Goal: Task Accomplishment & Management: Use online tool/utility

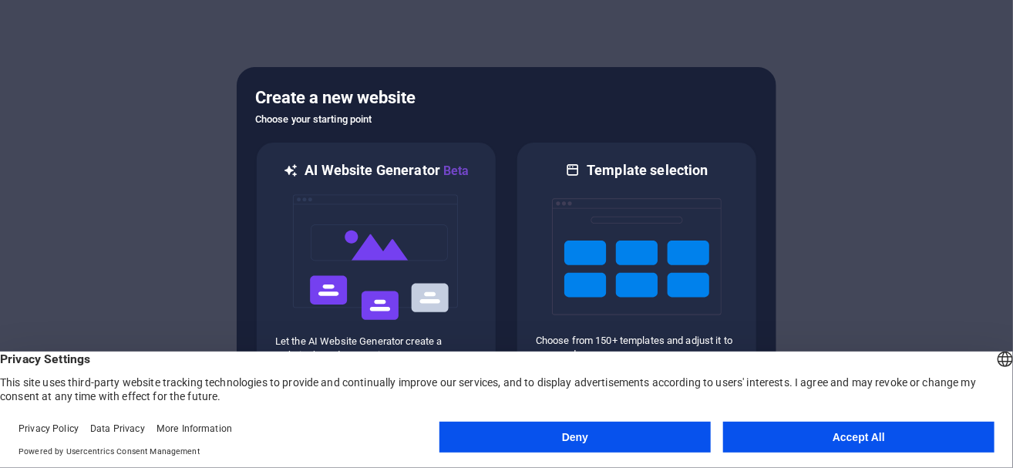
click at [621, 423] on button "Deny" at bounding box center [574, 437] width 271 height 31
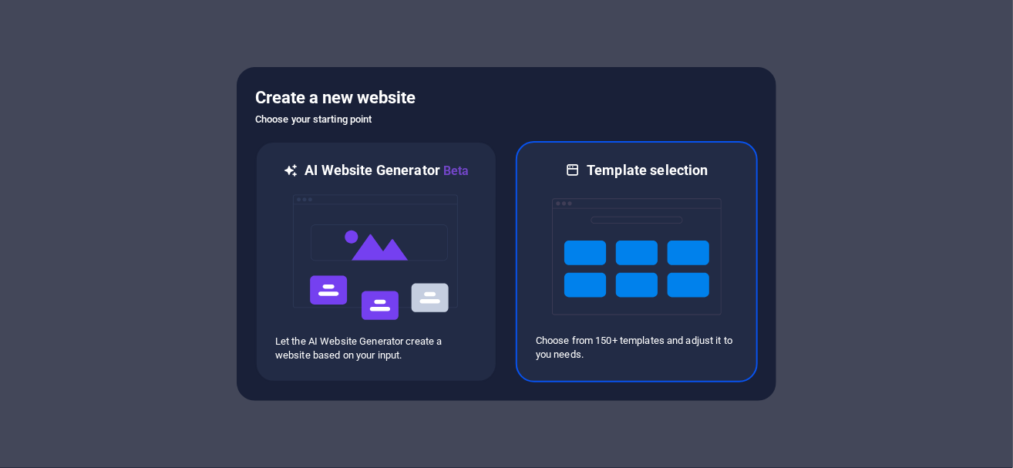
click at [634, 271] on img at bounding box center [637, 257] width 170 height 154
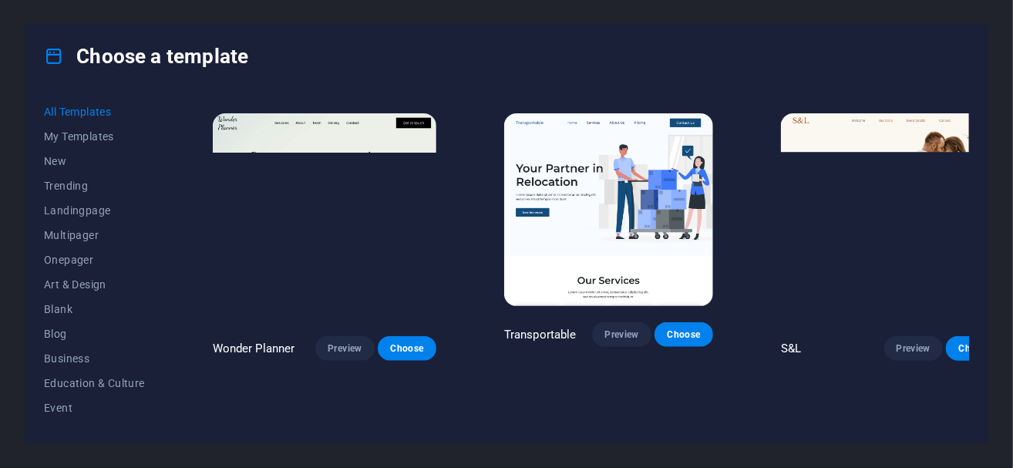
scroll to position [642, 0]
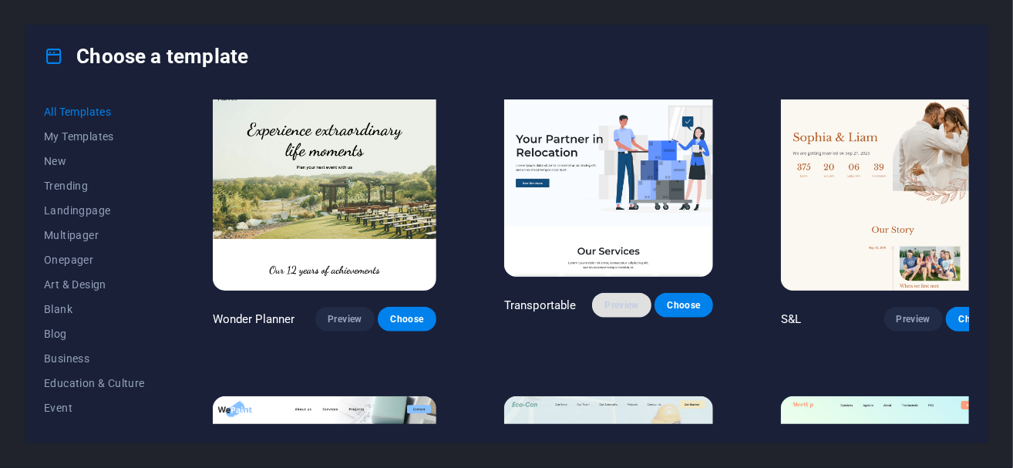
click at [604, 299] on span "Preview" at bounding box center [621, 305] width 34 height 12
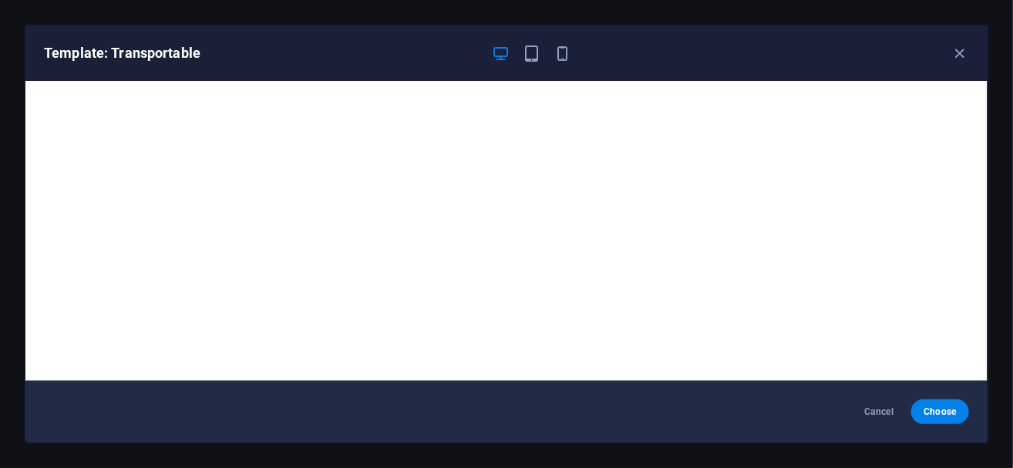
scroll to position [2, 0]
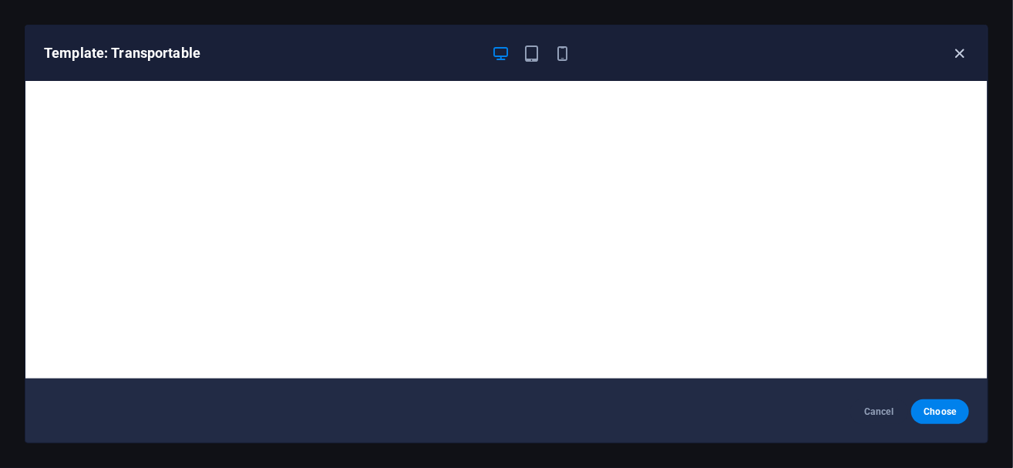
click at [965, 45] on icon "button" at bounding box center [960, 54] width 18 height 18
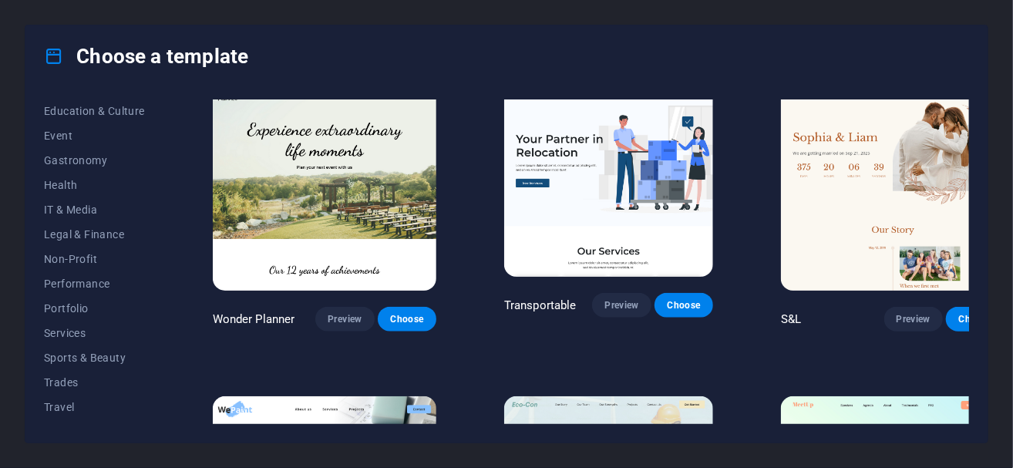
scroll to position [291, 0]
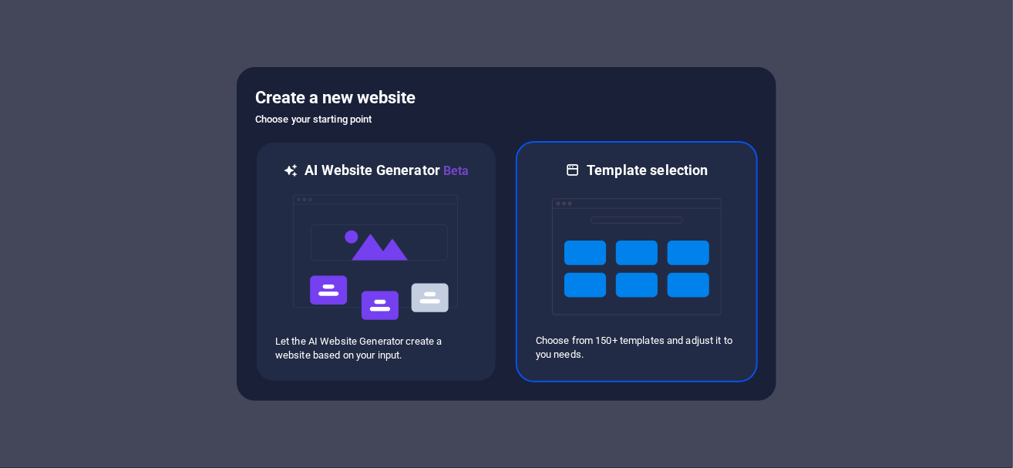
click at [639, 237] on img at bounding box center [637, 257] width 170 height 154
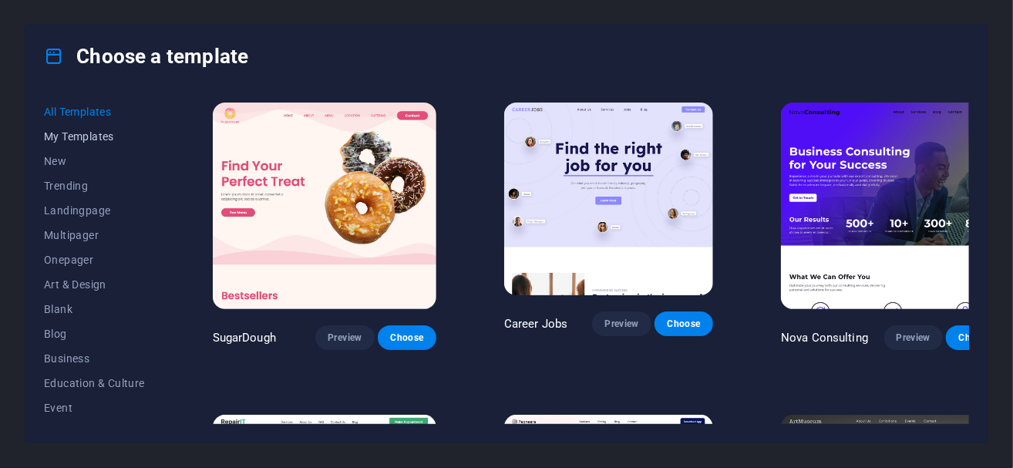
click at [92, 130] on span "My Templates" at bounding box center [94, 136] width 101 height 12
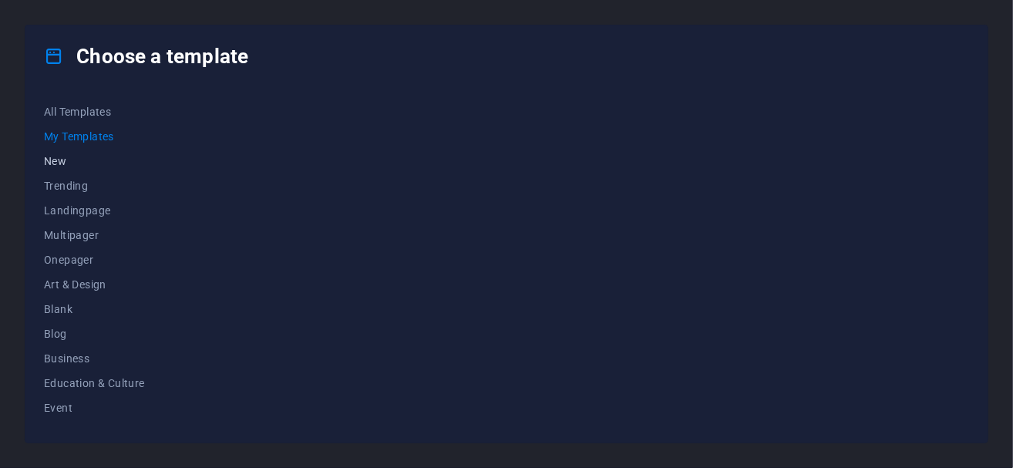
click at [59, 160] on span "New" at bounding box center [94, 161] width 101 height 12
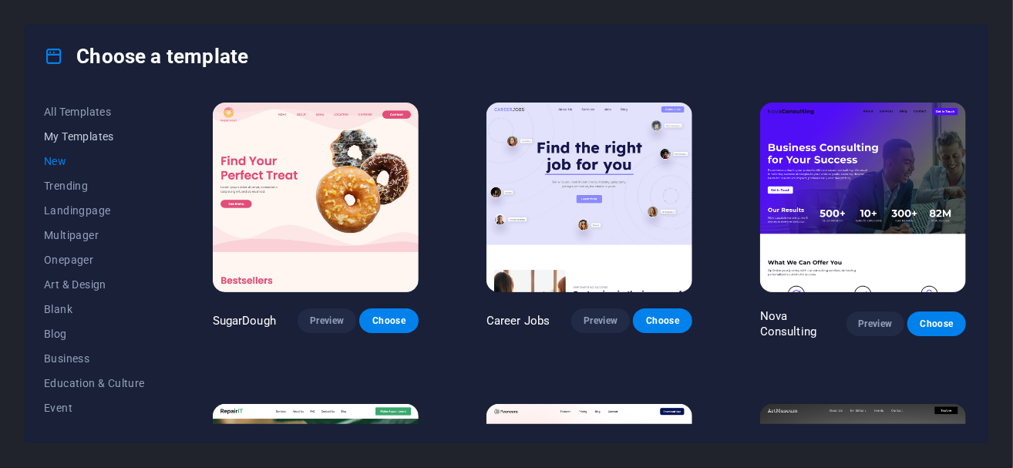
click at [82, 136] on span "My Templates" at bounding box center [94, 136] width 101 height 12
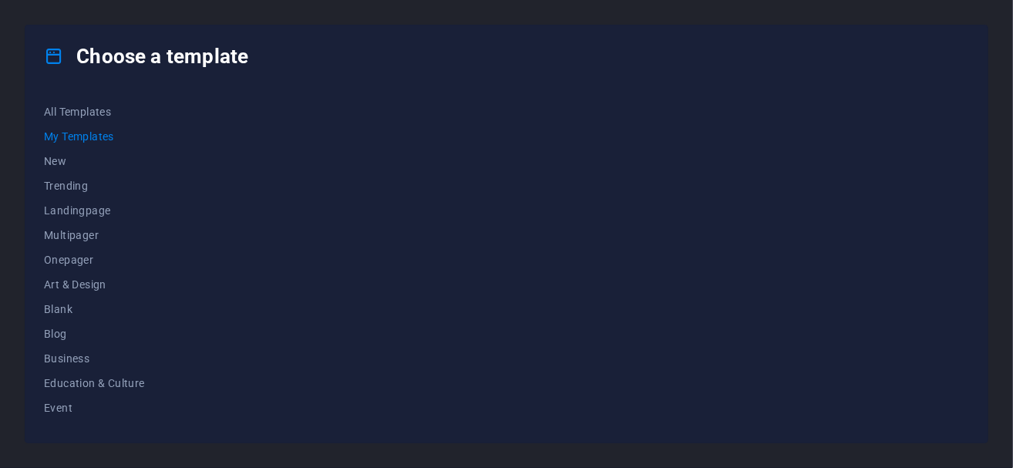
click at [55, 61] on icon at bounding box center [54, 56] width 20 height 20
click at [64, 184] on span "Trending" at bounding box center [94, 186] width 101 height 12
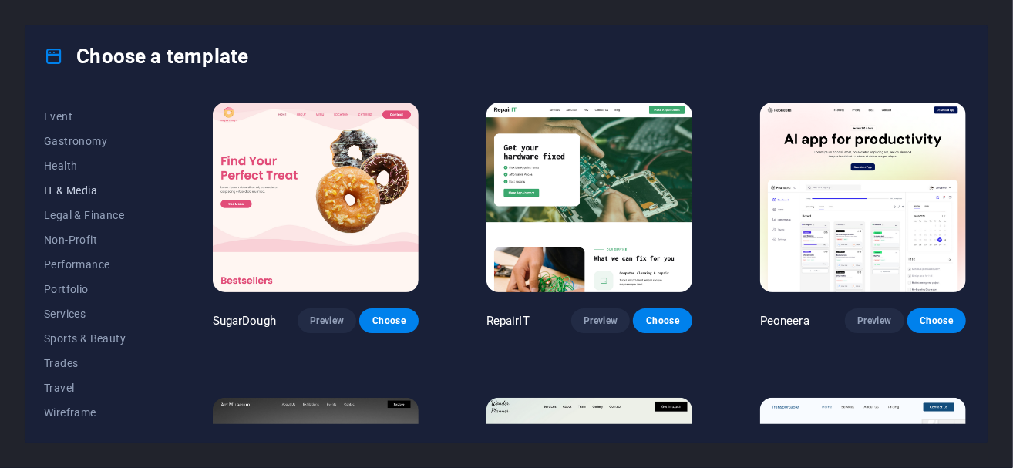
click at [74, 187] on span "IT & Media" at bounding box center [94, 190] width 101 height 12
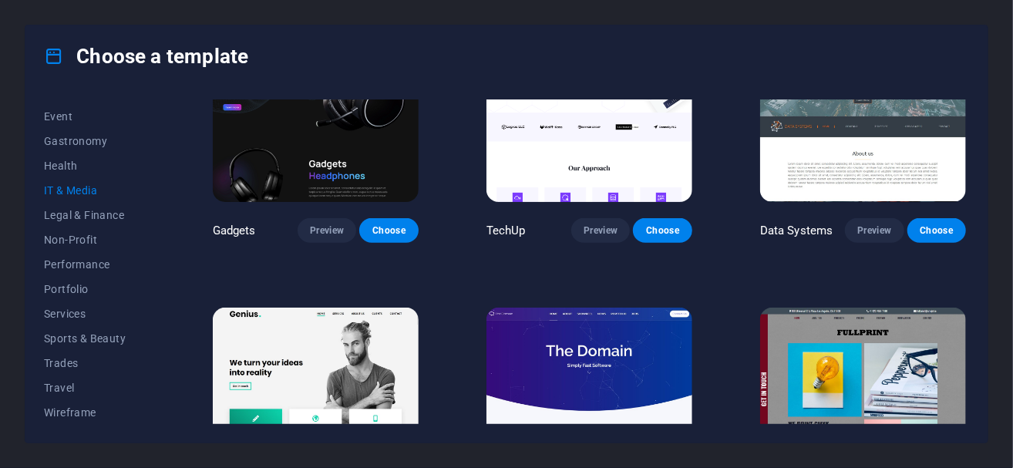
scroll to position [513, 0]
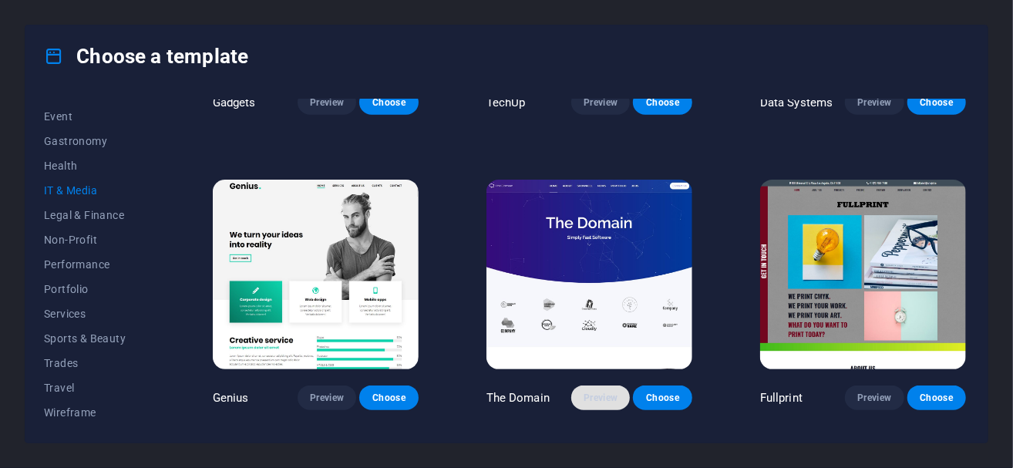
click at [600, 392] on span "Preview" at bounding box center [600, 398] width 34 height 12
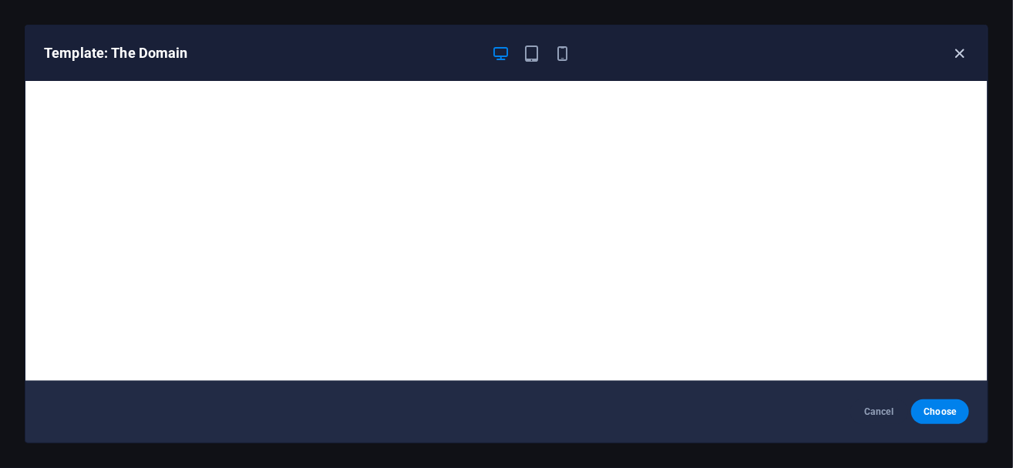
click at [963, 59] on icon "button" at bounding box center [960, 54] width 18 height 18
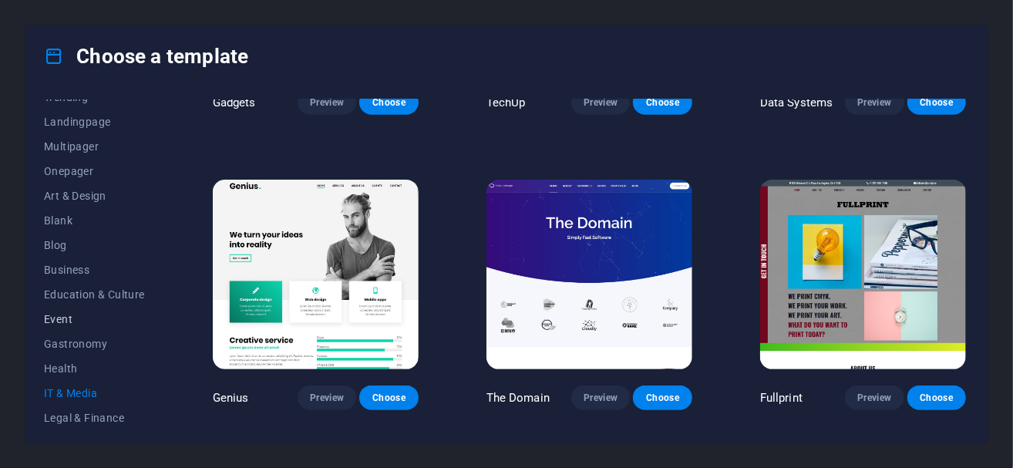
scroll to position [0, 0]
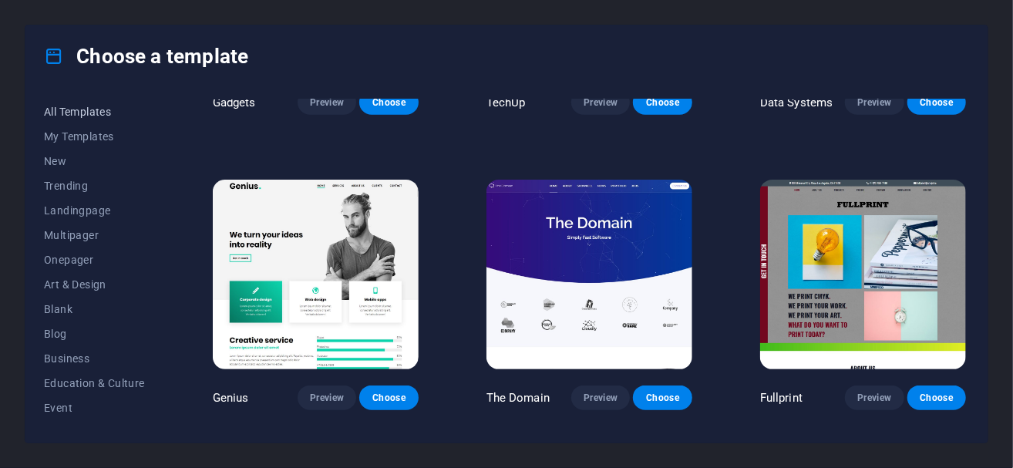
click at [104, 109] on span "All Templates" at bounding box center [94, 112] width 101 height 12
